Goal: Transaction & Acquisition: Purchase product/service

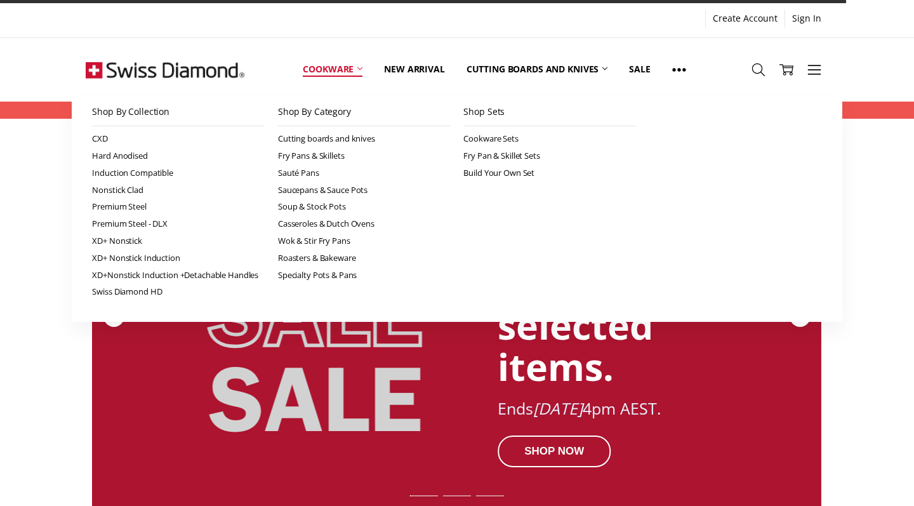
click at [359, 71] on icon at bounding box center [359, 68] width 5 height 5
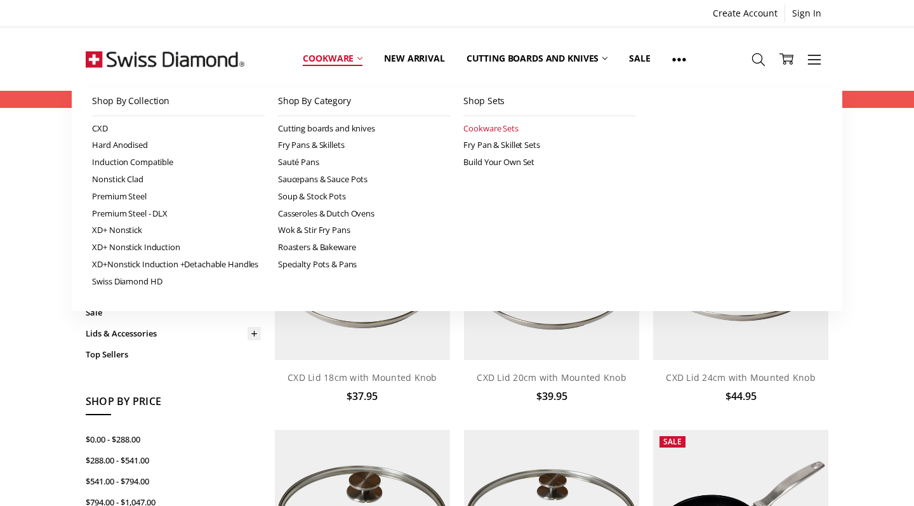
click at [506, 131] on link "Cookware Sets" at bounding box center [549, 128] width 173 height 17
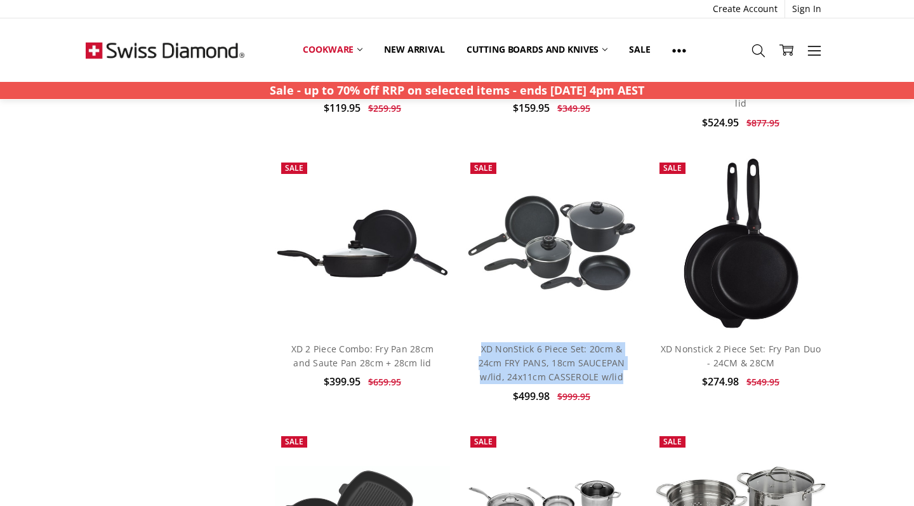
scroll to position [960, 0]
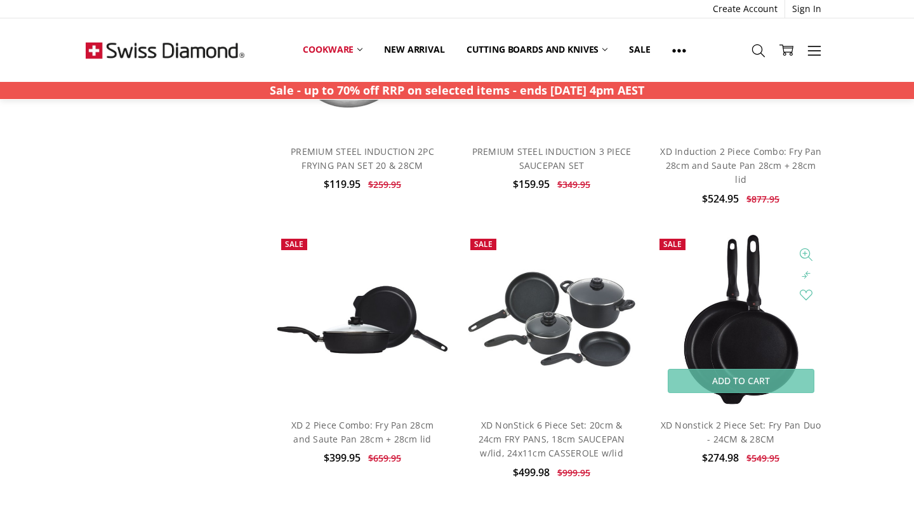
scroll to position [794, 0]
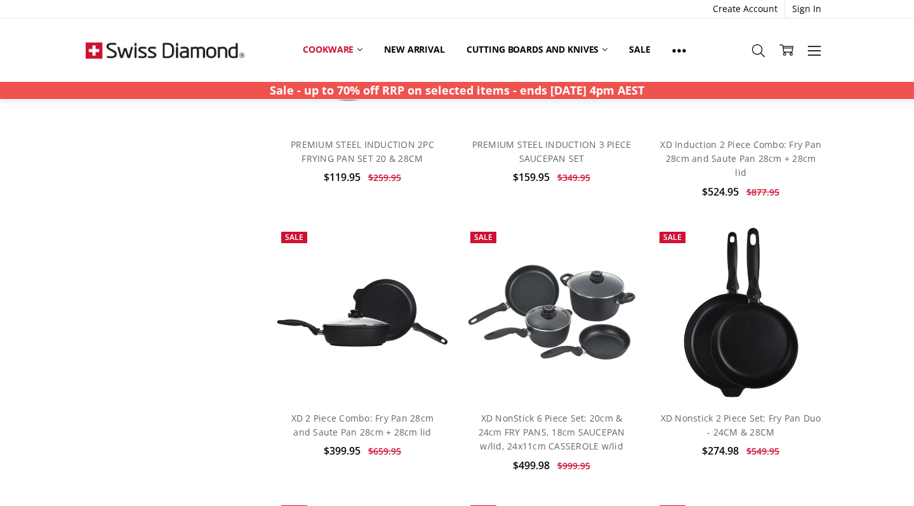
click at [851, 407] on div "Home Cookware Shop Sets Cookware Sets Show Filters Filter Browse by Categories …" at bounding box center [457, 61] width 914 height 1478
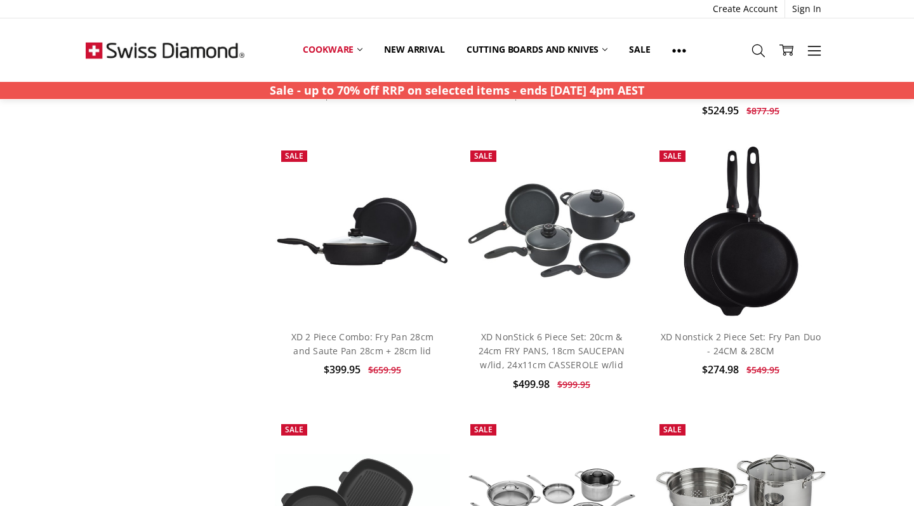
scroll to position [877, 0]
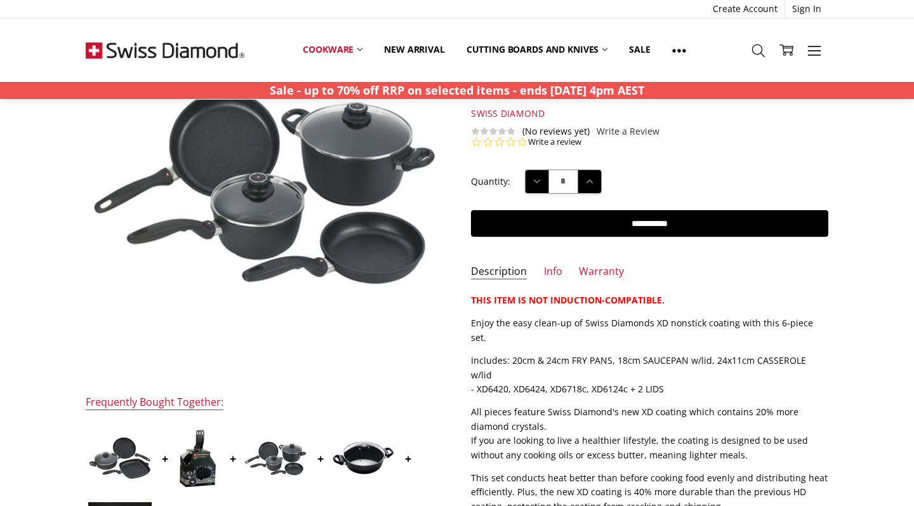
scroll to position [136, 0]
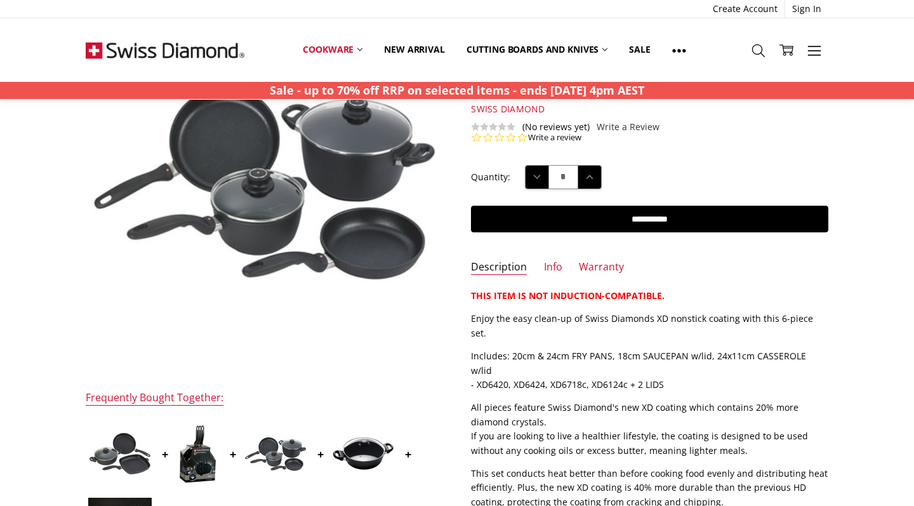
click at [198, 462] on img at bounding box center [198, 453] width 44 height 63
click at [204, 462] on img at bounding box center [198, 453] width 44 height 63
click at [294, 442] on img at bounding box center [275, 454] width 63 height 36
click at [359, 458] on img at bounding box center [362, 453] width 63 height 35
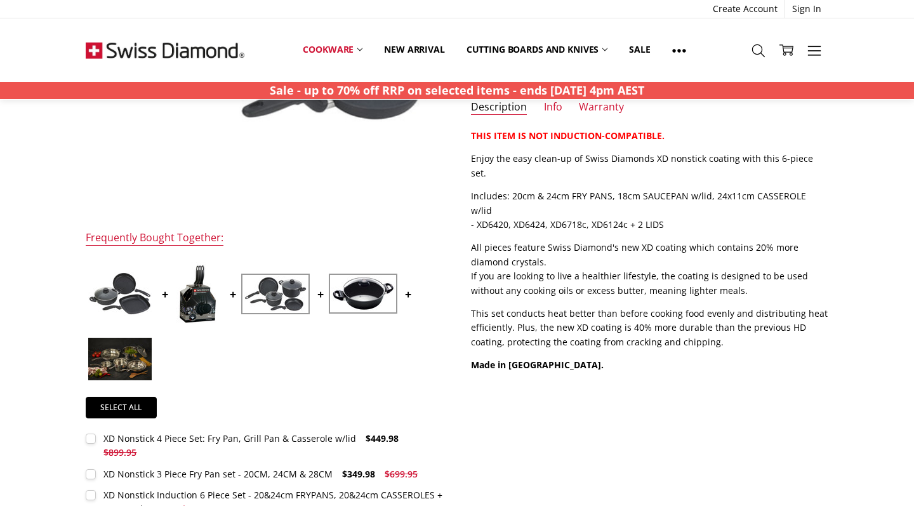
scroll to position [352, 0]
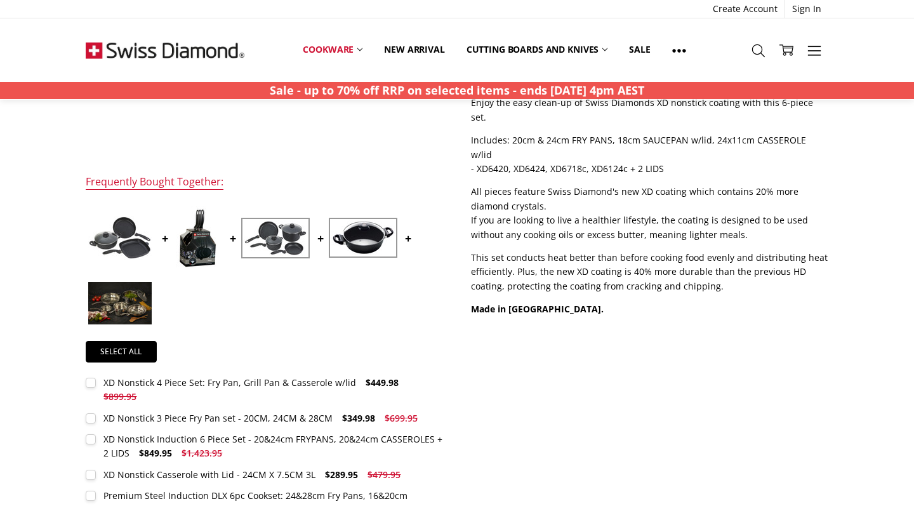
click at [129, 311] on img at bounding box center [119, 303] width 63 height 43
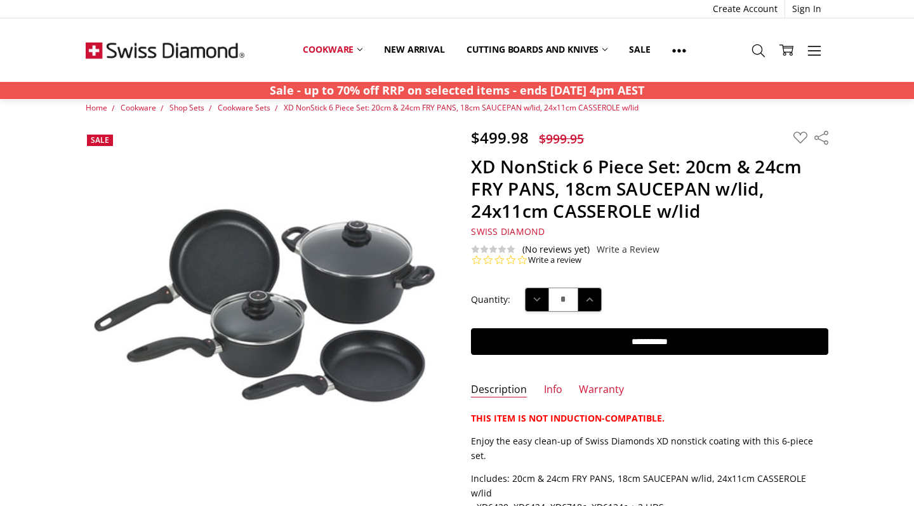
scroll to position [13, 0]
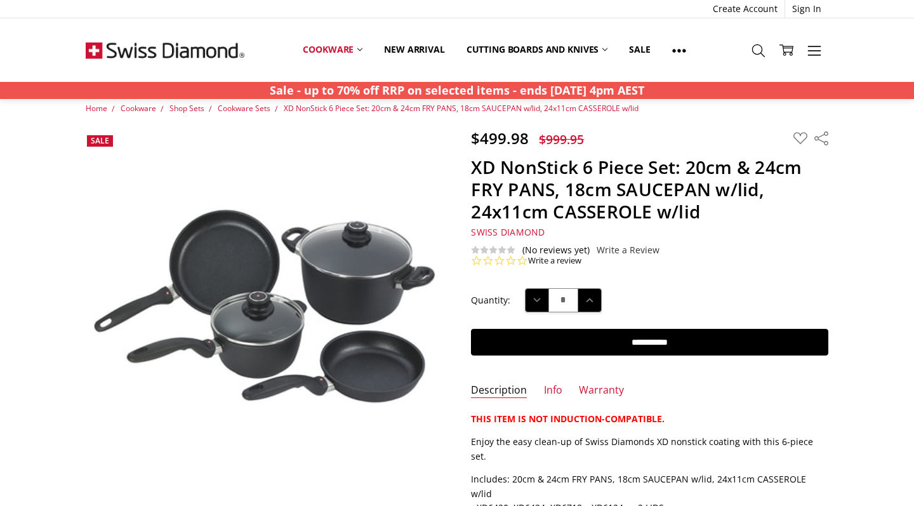
click at [680, 206] on h1 "XD NonStick 6 Piece Set: 20cm & 24cm FRY PANS, 18cm SAUCEPAN w/lid, 24x11cm CAS…" at bounding box center [649, 189] width 357 height 67
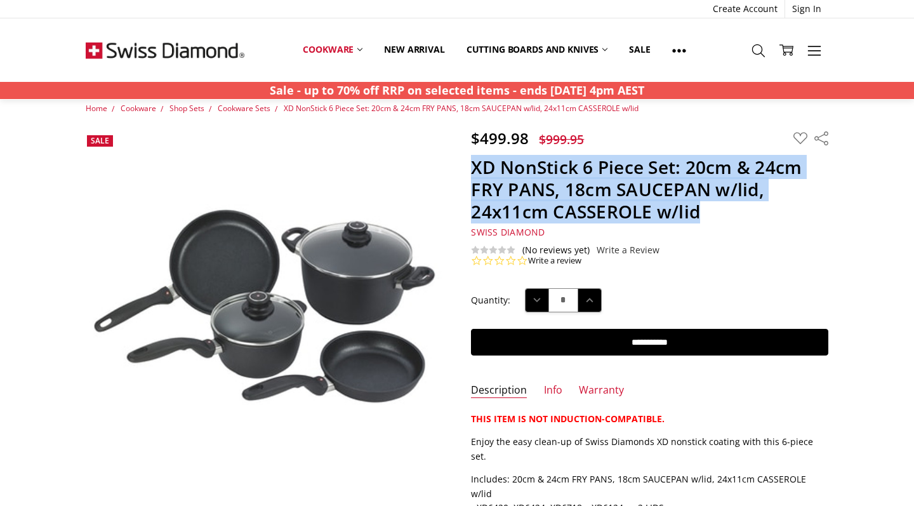
drag, startPoint x: 713, startPoint y: 212, endPoint x: 463, endPoint y: 161, distance: 255.2
click at [463, 161] on section "$499.98 $999.95 MSRP: You save Add to Wish List" at bounding box center [649, 198] width 385 height 138
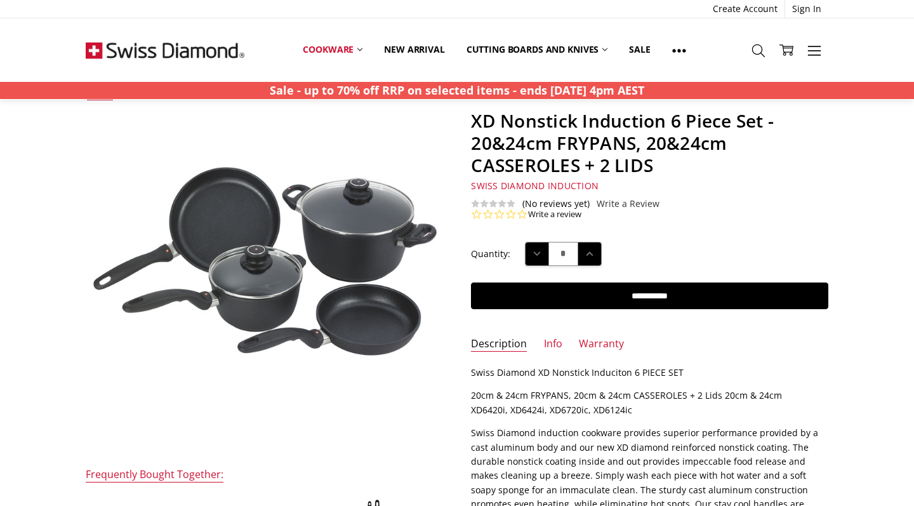
scroll to position [22, 0]
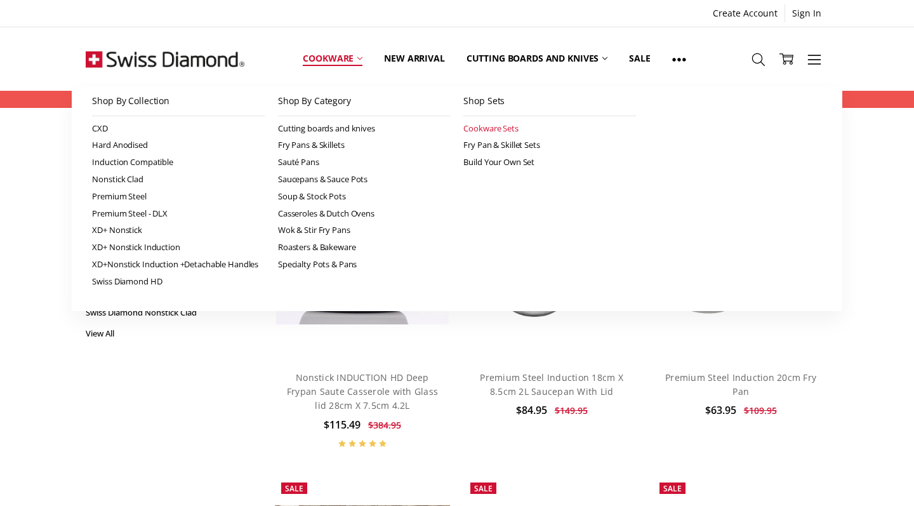
click at [471, 135] on link "Cookware Sets" at bounding box center [549, 128] width 173 height 17
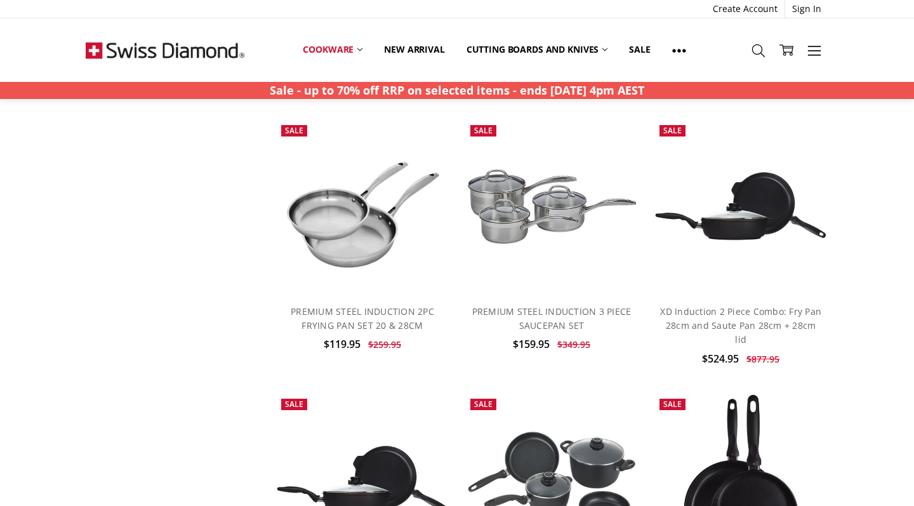
scroll to position [405, 0]
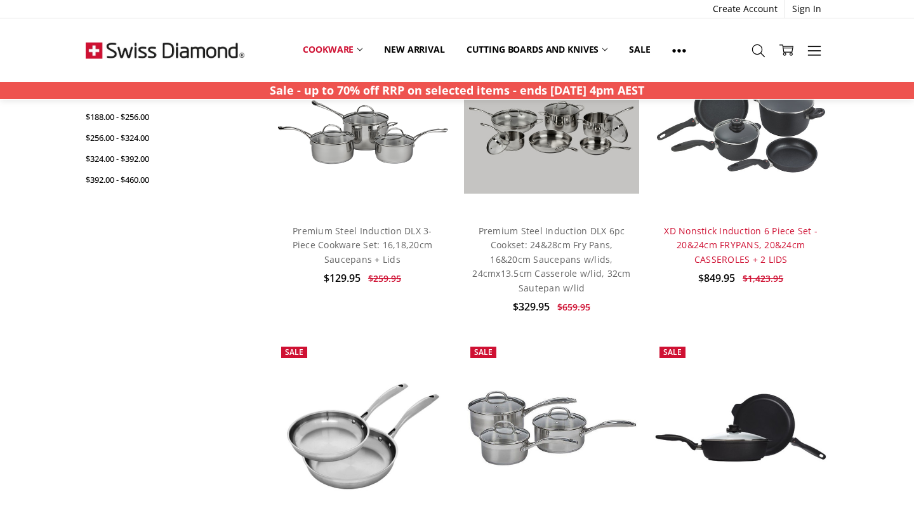
click at [783, 253] on link "XD Nonstick Induction 6 Piece Set - 20&24cm FRYPANS, 20&24cm CASSEROLES + 2 LIDS" at bounding box center [741, 245] width 154 height 41
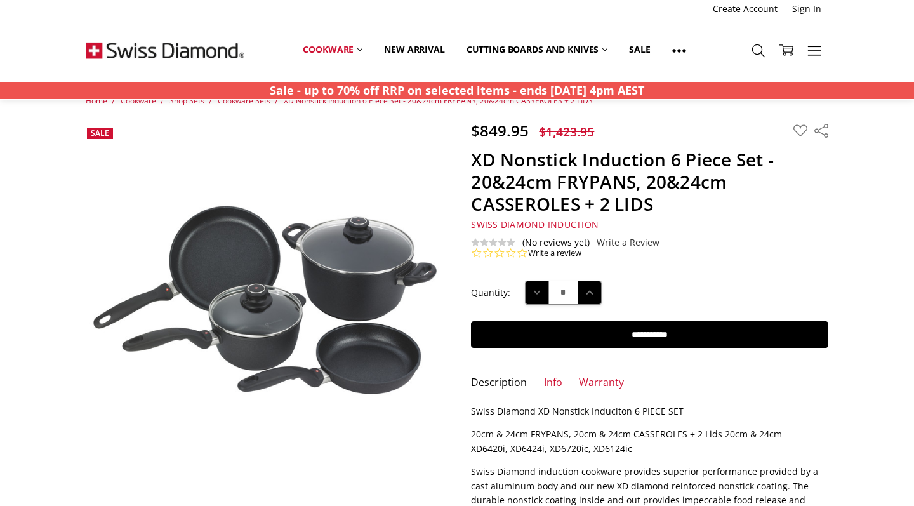
scroll to position [22, 0]
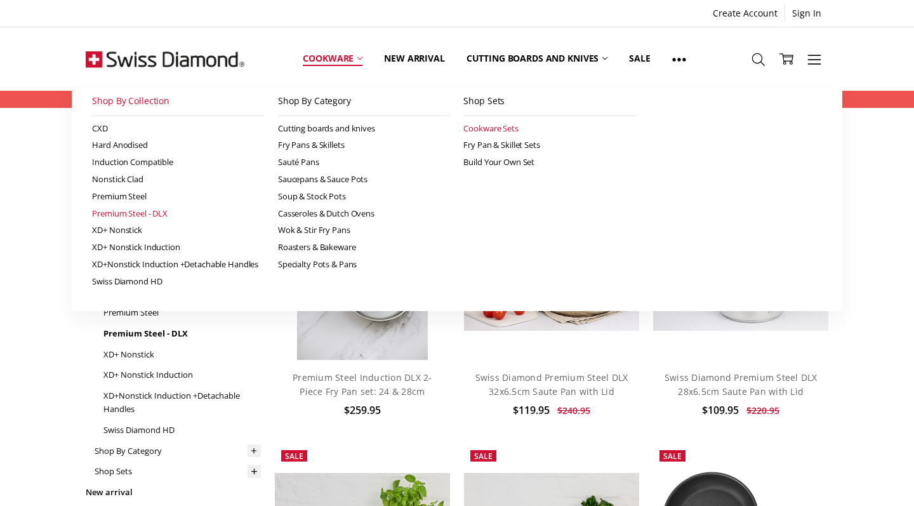
click at [484, 124] on link "Cookware Sets" at bounding box center [549, 128] width 173 height 17
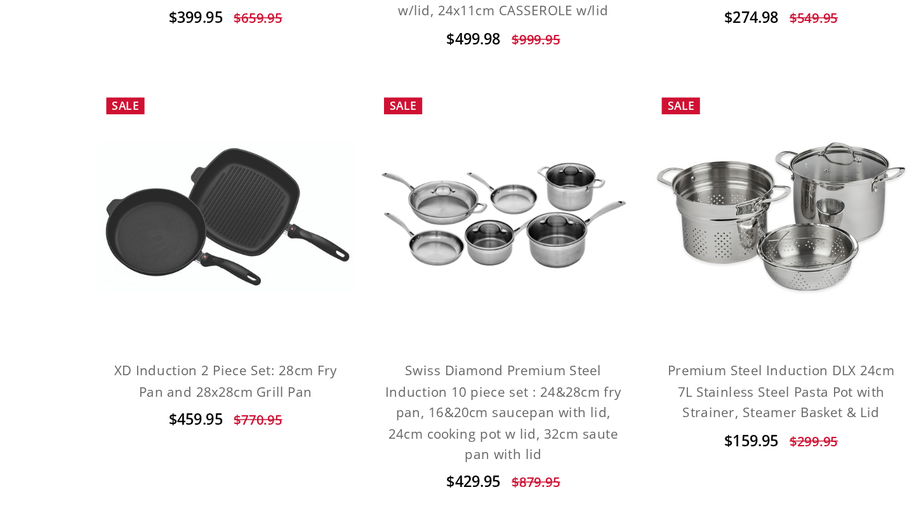
scroll to position [1072, 0]
